Goal: Task Accomplishment & Management: Complete application form

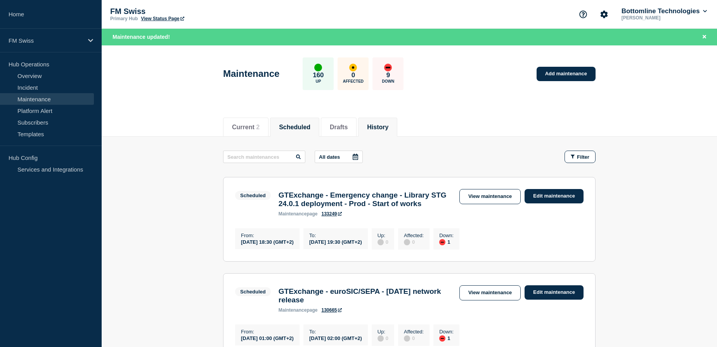
click at [385, 124] on button "History" at bounding box center [377, 127] width 21 height 7
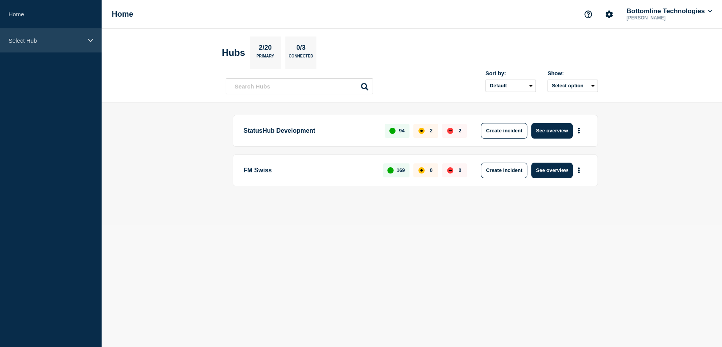
click at [23, 43] on p "Select Hub" at bounding box center [46, 40] width 74 height 7
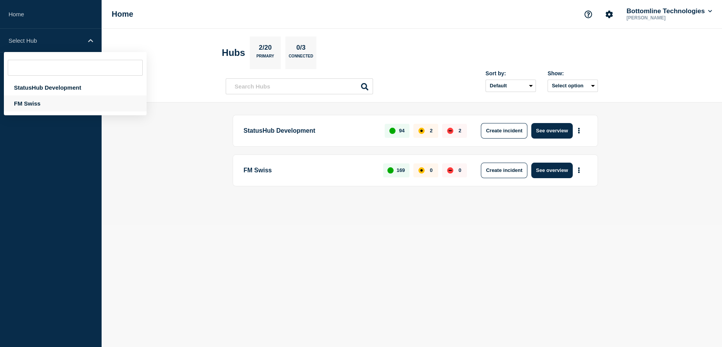
click at [36, 106] on div "FM Swiss" at bounding box center [75, 103] width 143 height 16
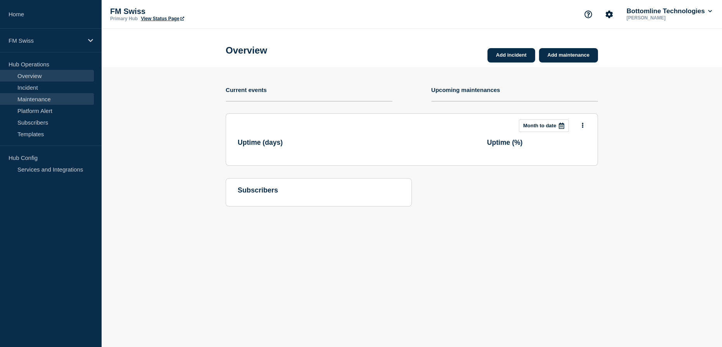
click at [41, 99] on link "Maintenance" at bounding box center [47, 99] width 94 height 12
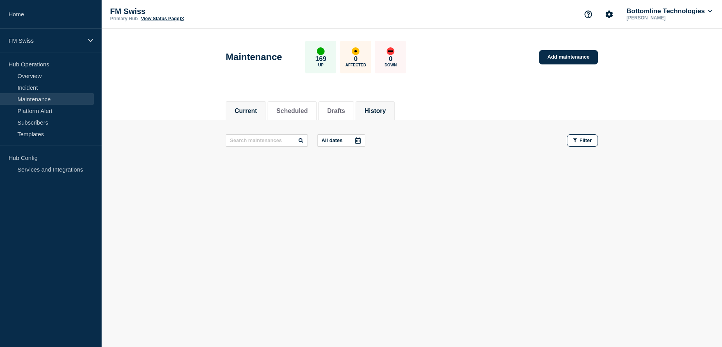
click at [385, 109] on button "History" at bounding box center [374, 110] width 21 height 7
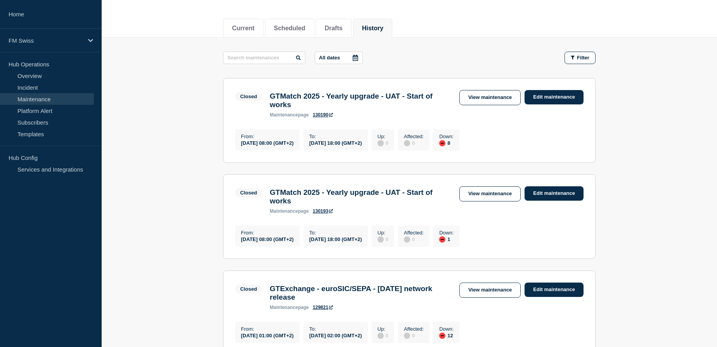
scroll to position [70, 0]
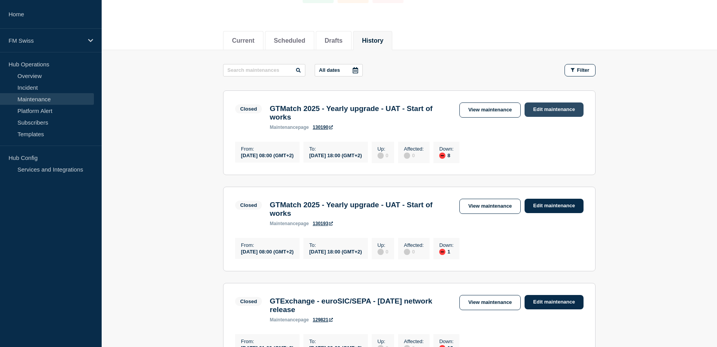
click at [552, 111] on link "Edit maintenance" at bounding box center [553, 109] width 59 height 14
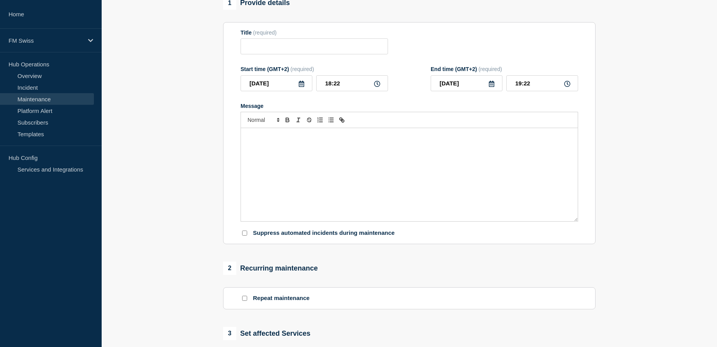
type input "GTMatch 2025 - Yearly upgrade - UAT - Start of works"
type input "08:00"
type input "18:00"
checkbox input "false"
checkbox input "true"
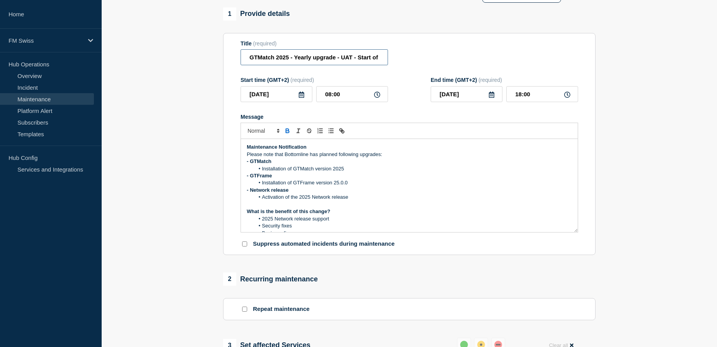
click at [361, 62] on input "GTMatch 2025 - Yearly upgrade - UAT - Start of works" at bounding box center [313, 57] width 147 height 16
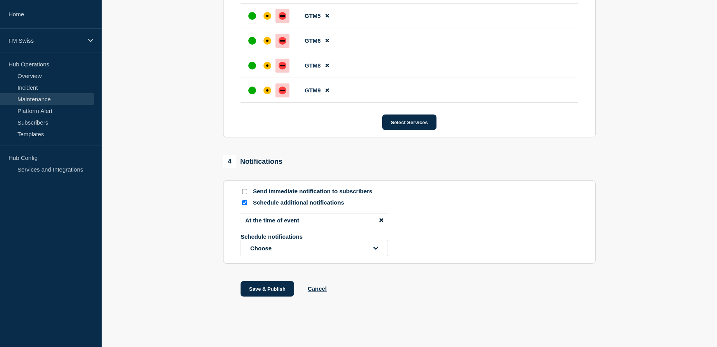
scroll to position [566, 0]
type input "GTMatch 2025 - Yearly upgrade - UAT - End of works"
click at [244, 202] on input "Schedule additional notifications" at bounding box center [244, 202] width 5 height 5
checkbox input "false"
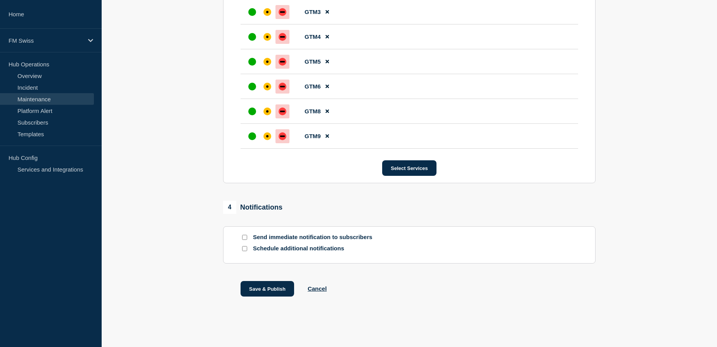
click at [245, 237] on input "Send immediate notification to subscribers" at bounding box center [244, 237] width 5 height 5
checkbox input "true"
click at [270, 291] on button "Save & Publish" at bounding box center [267, 289] width 54 height 16
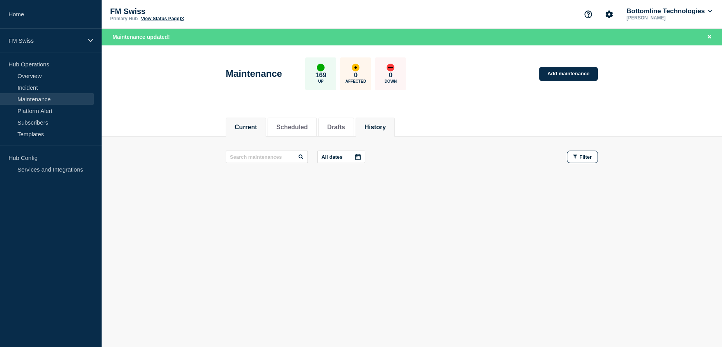
click at [383, 128] on button "History" at bounding box center [374, 127] width 21 height 7
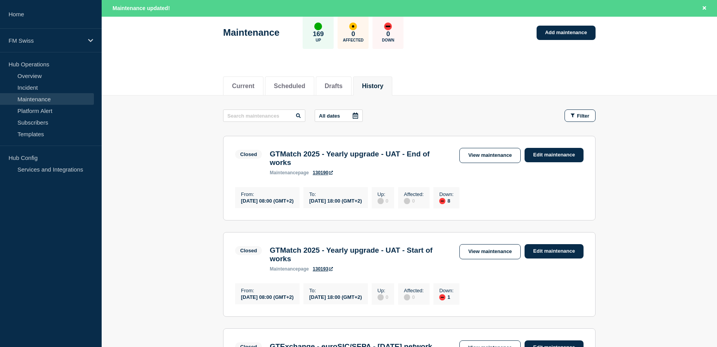
scroll to position [70, 0]
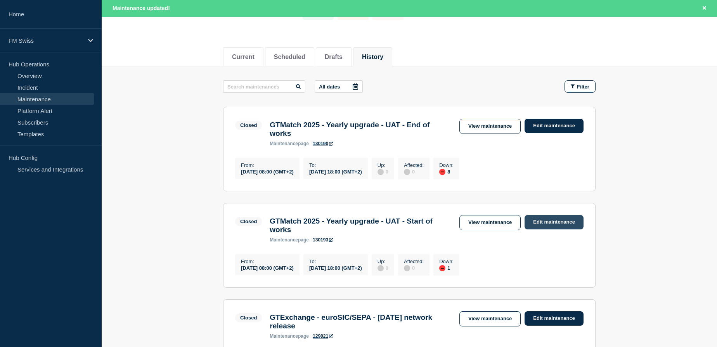
click at [559, 228] on link "Edit maintenance" at bounding box center [553, 222] width 59 height 14
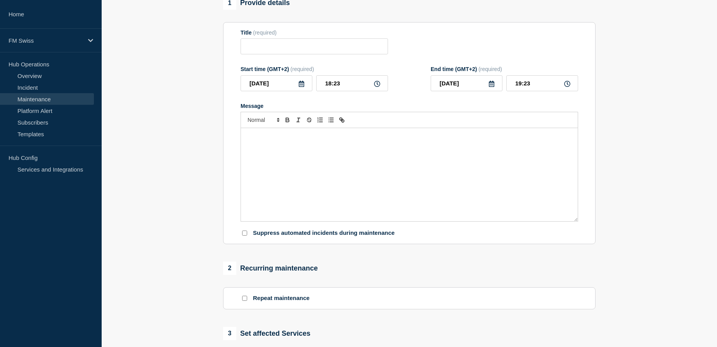
type input "GTMatch 2025 - Yearly upgrade - UAT - Start of works"
type input "08:00"
type input "18:00"
checkbox input "false"
checkbox input "true"
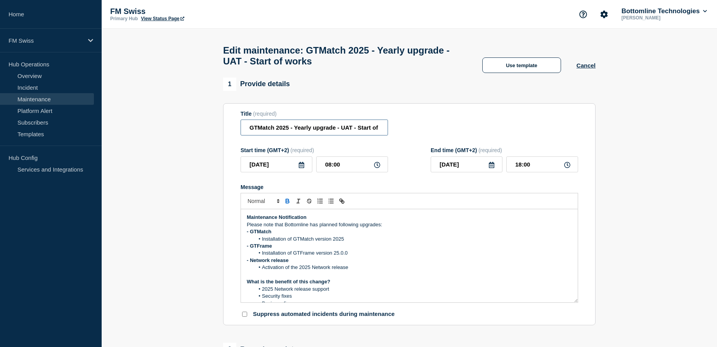
click at [362, 130] on input "GTMatch 2025 - Yearly upgrade - UAT - Start of works" at bounding box center [313, 127] width 147 height 16
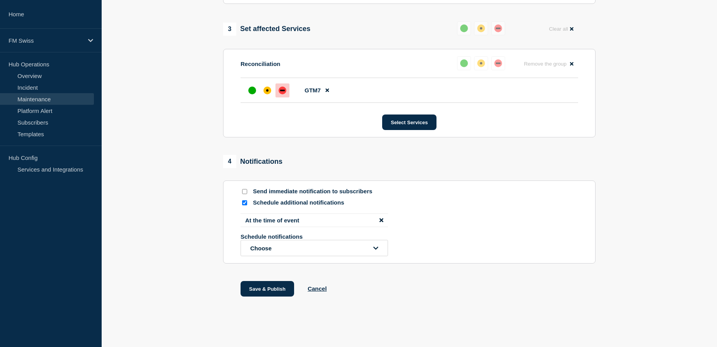
scroll to position [391, 0]
type input "GTMatch 2025 - Yearly upgrade - UAT - End of works"
click at [245, 192] on input "Send immediate notification to subscribers" at bounding box center [244, 191] width 5 height 5
checkbox input "true"
click at [244, 203] on input "Schedule additional notifications" at bounding box center [244, 202] width 5 height 5
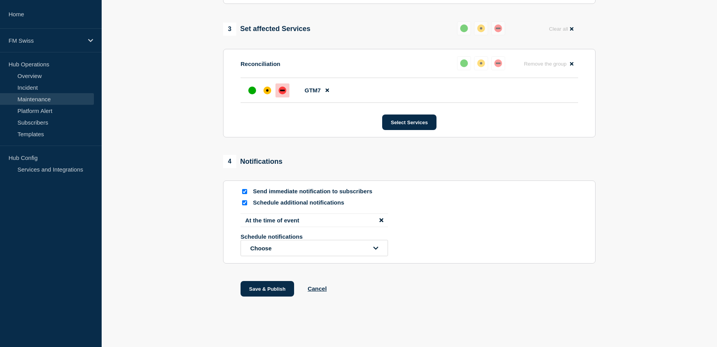
checkbox input "false"
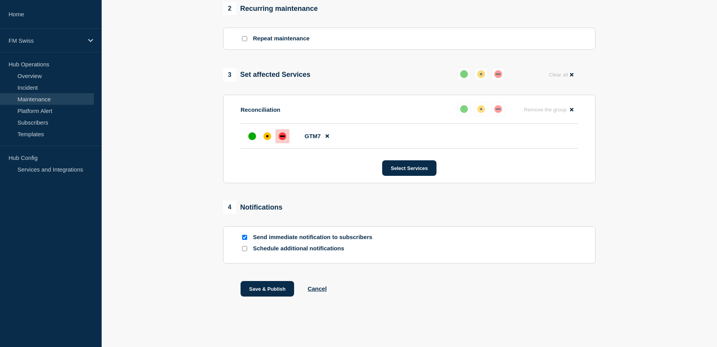
scroll to position [345, 0]
click at [267, 289] on button "Save & Publish" at bounding box center [267, 289] width 54 height 16
